Goal: Information Seeking & Learning: Learn about a topic

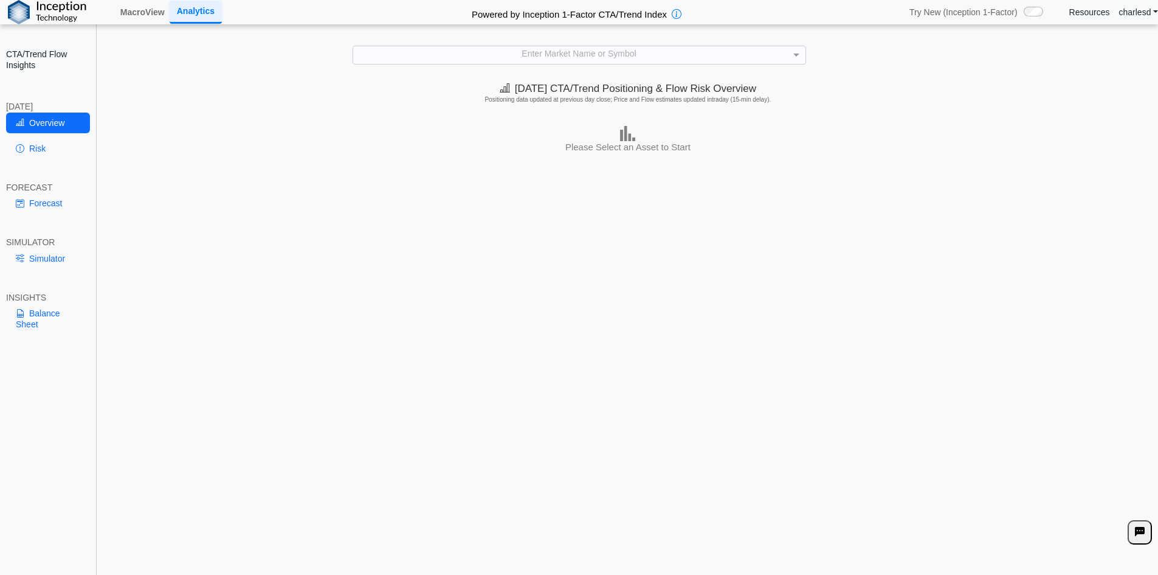
click at [469, 56] on div "Enter Market Name or Symbol" at bounding box center [579, 54] width 452 height 17
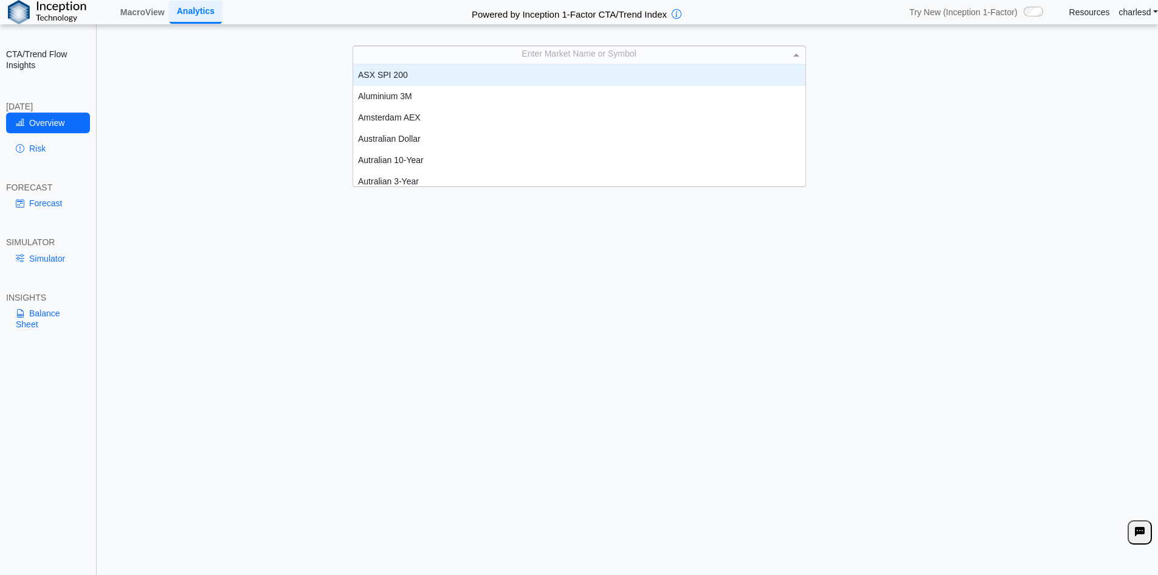
scroll to position [10, 10]
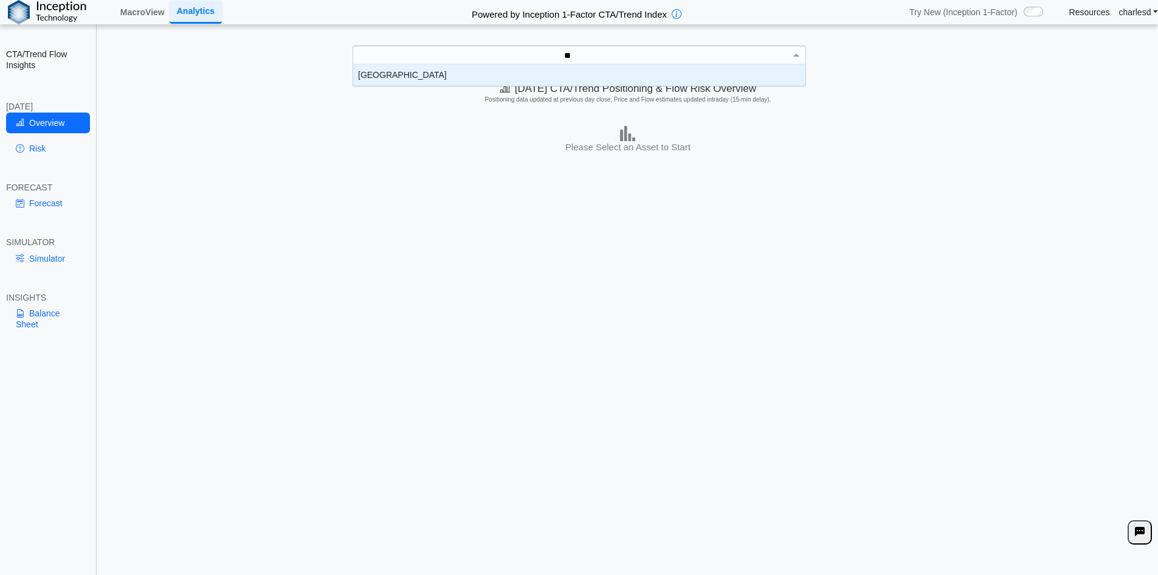
type input "***"
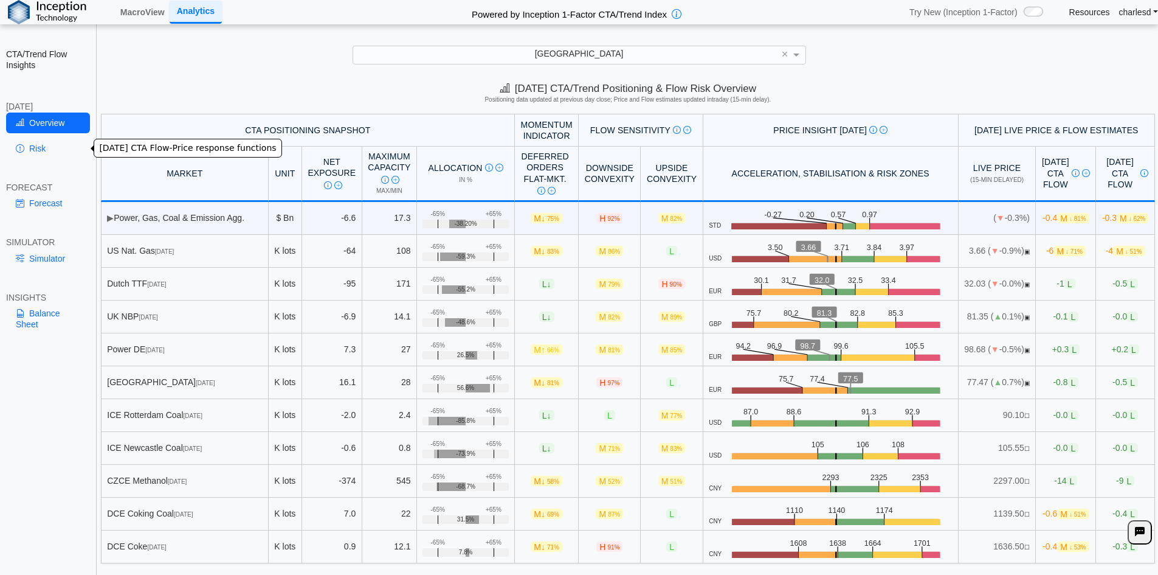
click at [52, 146] on link "Risk" at bounding box center [48, 148] width 84 height 21
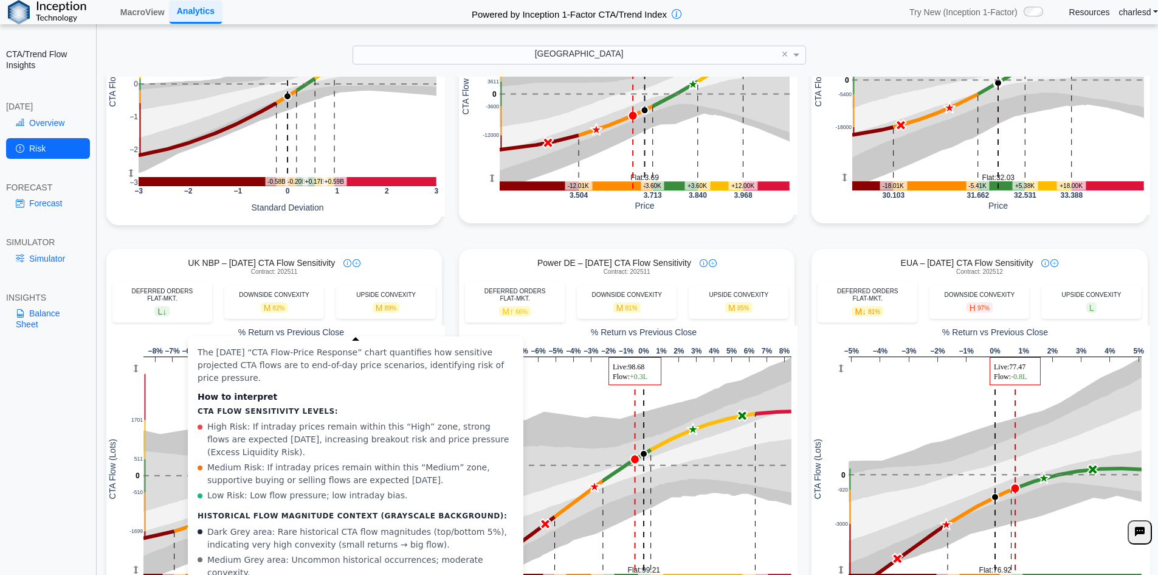
scroll to position [365, 0]
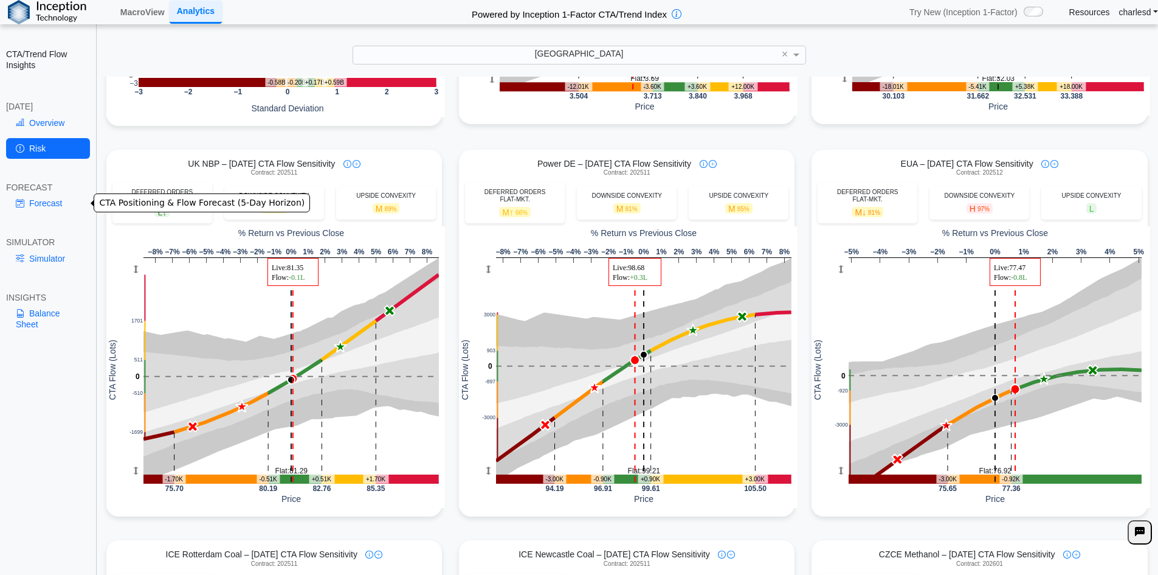
drag, startPoint x: 37, startPoint y: 209, endPoint x: 72, endPoint y: 216, distance: 35.5
click at [37, 209] on link "Forecast" at bounding box center [48, 203] width 84 height 21
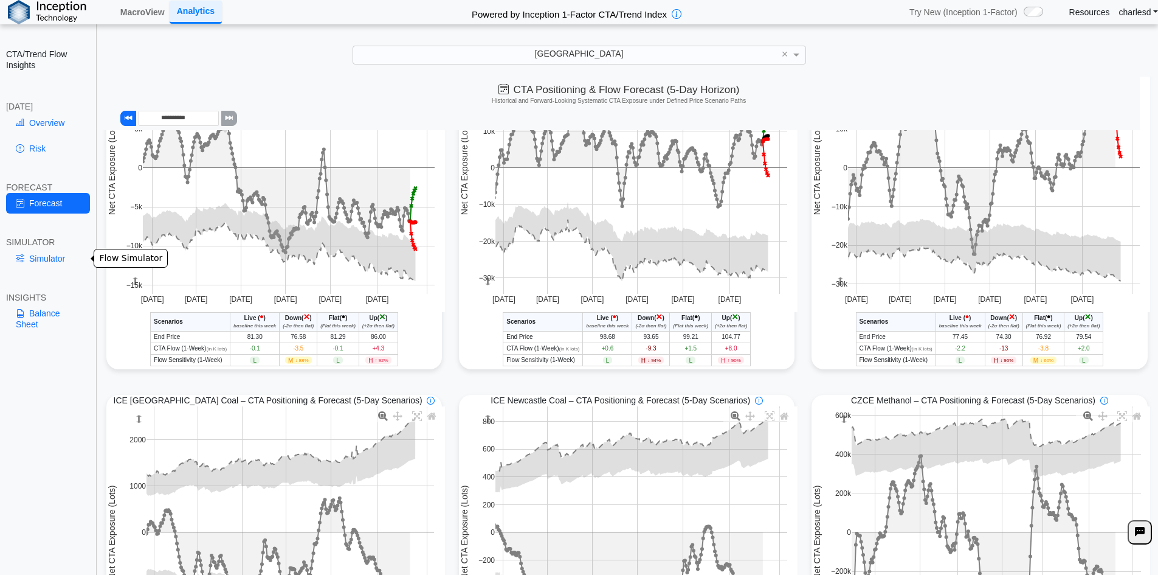
click at [44, 265] on link "Simulator" at bounding box center [48, 258] width 84 height 21
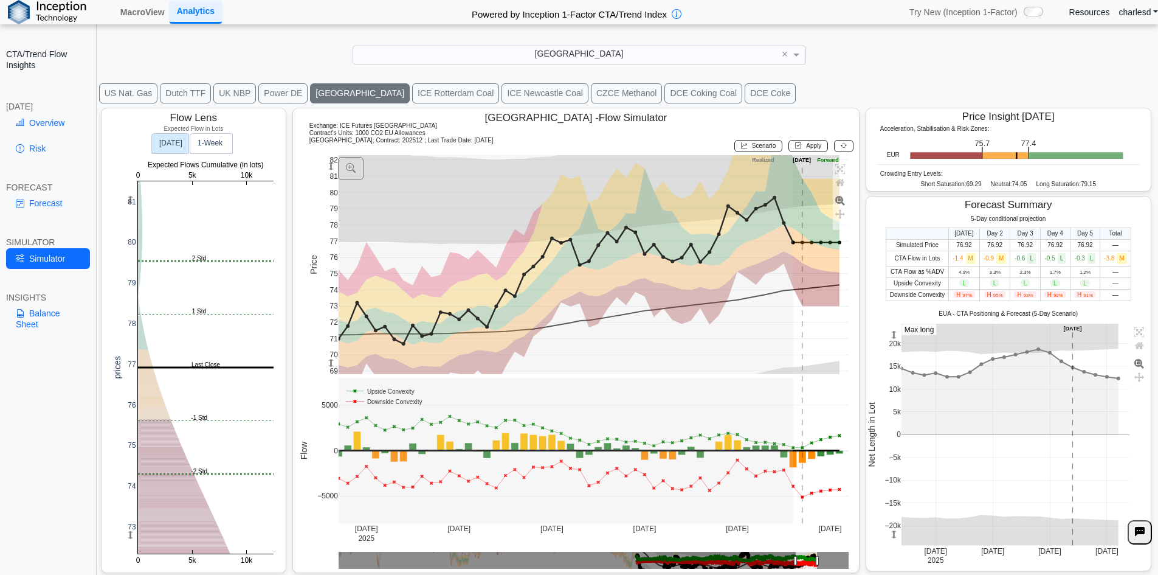
scroll to position [19, 0]
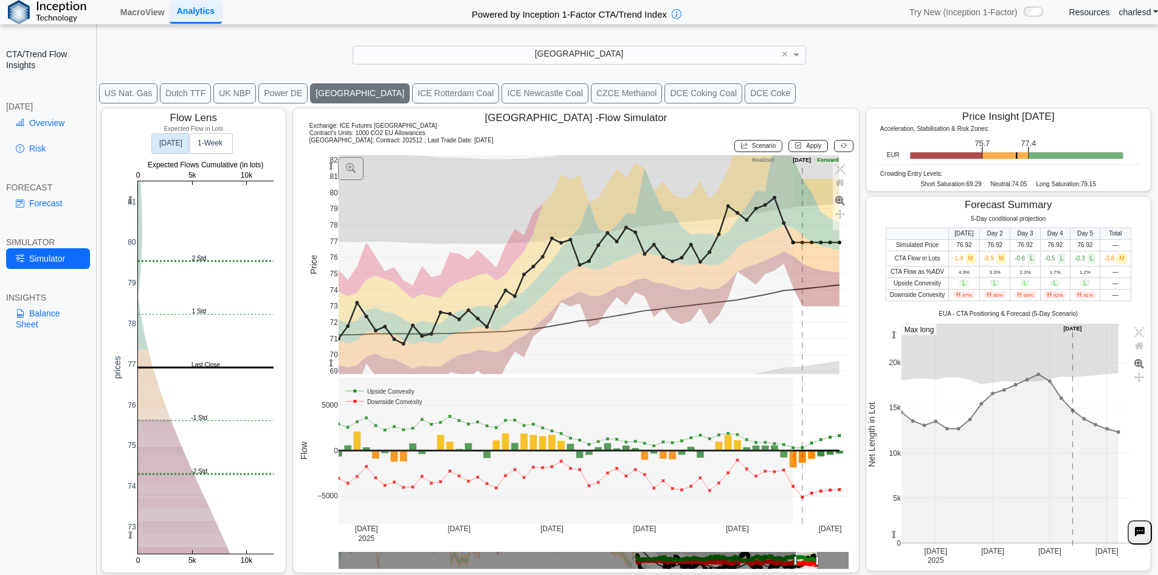
drag, startPoint x: 887, startPoint y: 537, endPoint x: 887, endPoint y: 589, distance: 52.3
click at [887, 574] on html "**********" at bounding box center [579, 296] width 1158 height 592
